Goal: Task Accomplishment & Management: Manage account settings

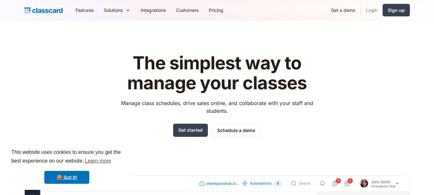
click at [373, 11] on link "Login" at bounding box center [372, 10] width 22 height 14
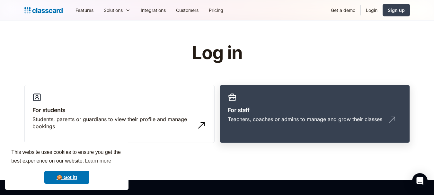
click at [272, 117] on div "Teachers, coaches or admins to manage and grow their classes" at bounding box center [305, 119] width 154 height 7
